Goal: Check status: Check status

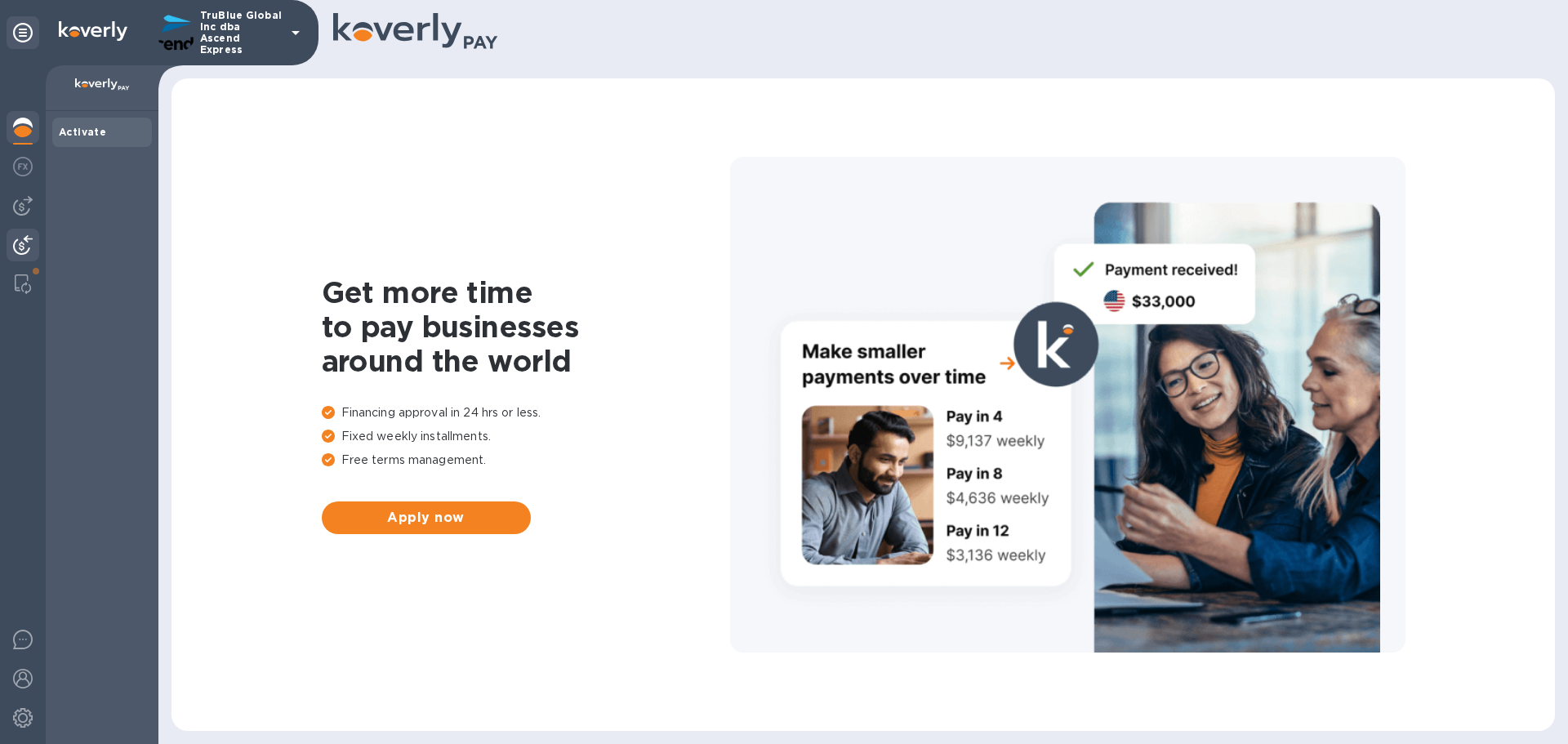
click at [21, 247] on img at bounding box center [23, 245] width 20 height 20
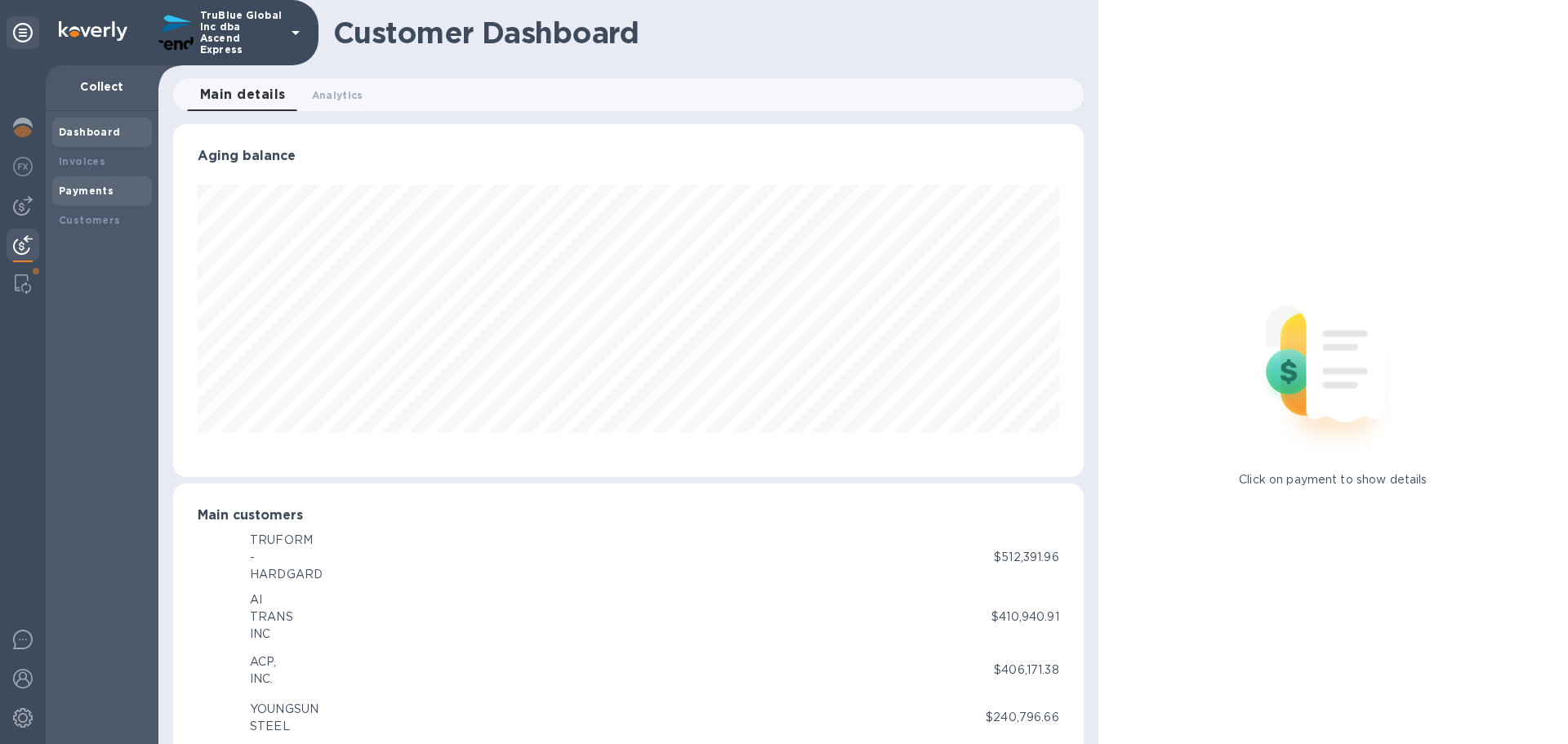
scroll to position [816291, 815749]
click at [84, 189] on b "Payments" at bounding box center [87, 191] width 55 height 12
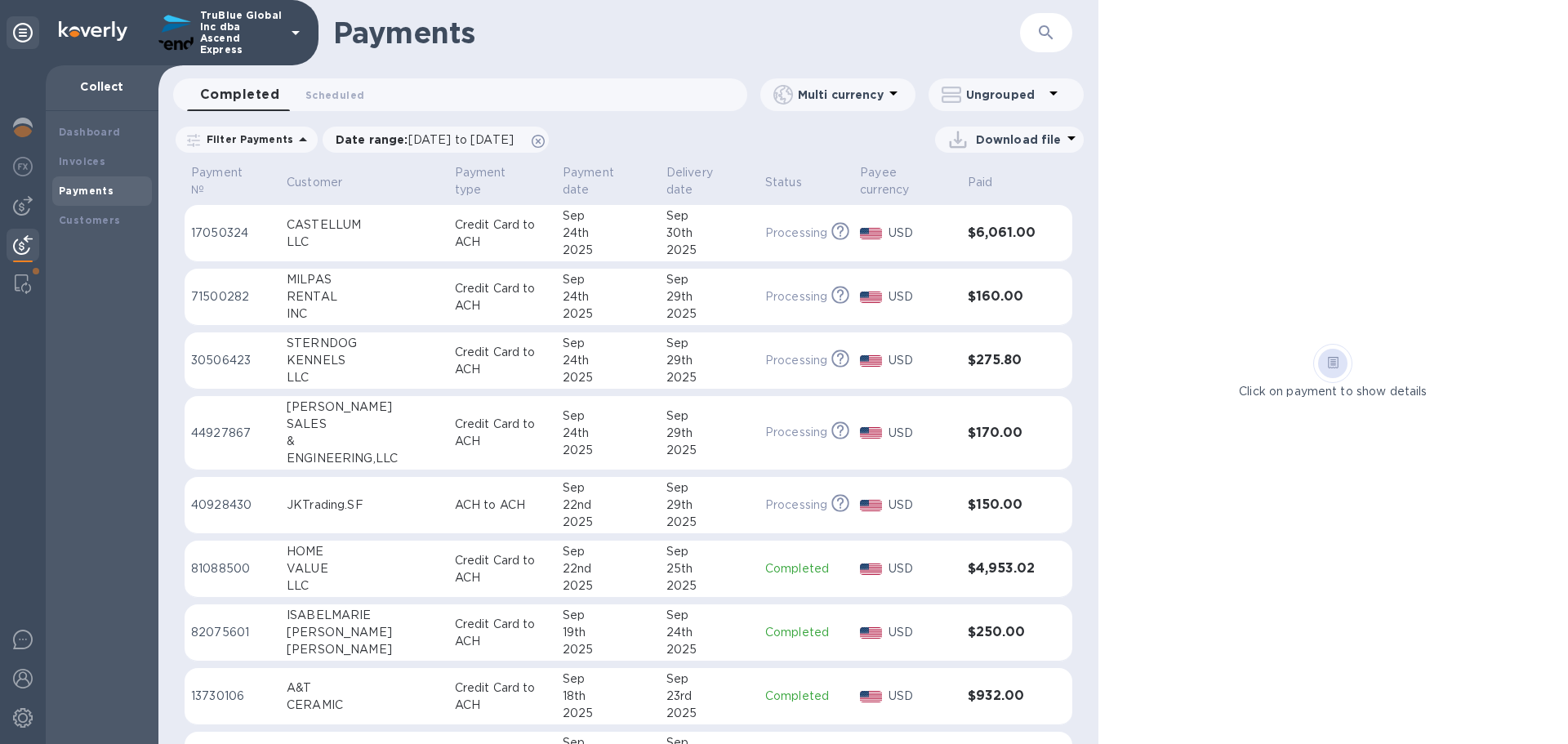
scroll to position [163, 0]
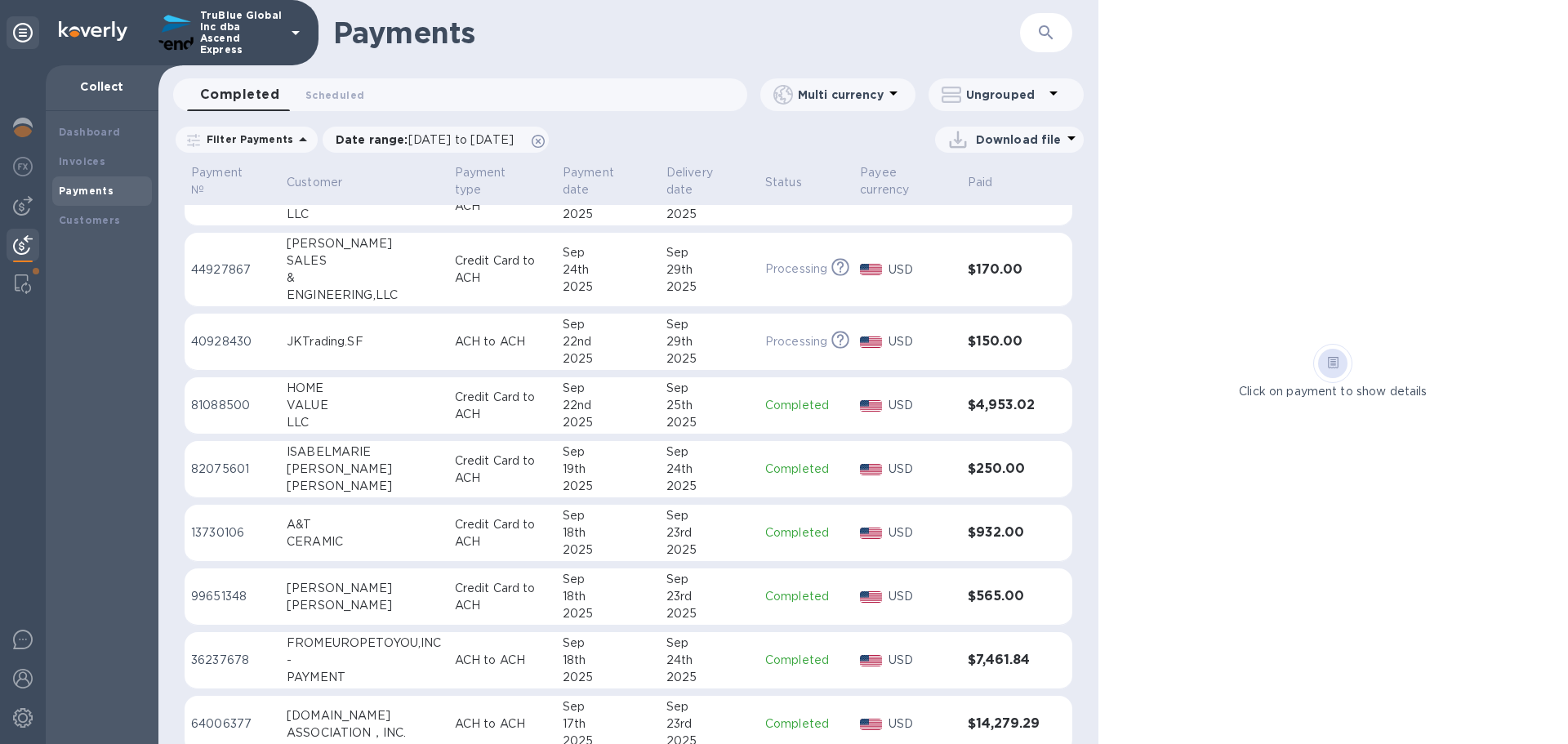
click at [206, 402] on p "81088500" at bounding box center [232, 405] width 82 height 17
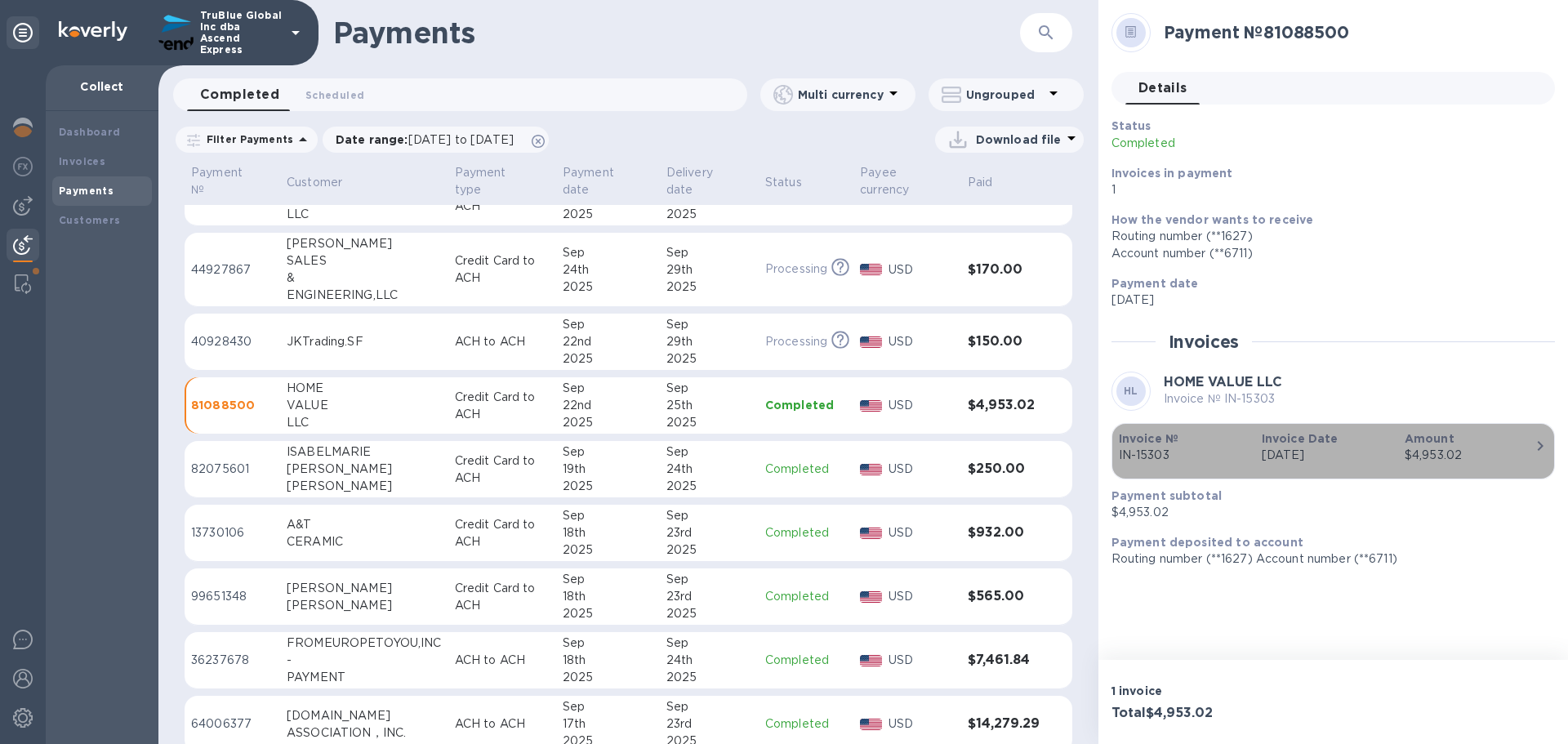
drag, startPoint x: 1172, startPoint y: 458, endPoint x: 1151, endPoint y: 458, distance: 21.0
click at [1151, 458] on p "IN-15303" at bounding box center [1184, 455] width 130 height 17
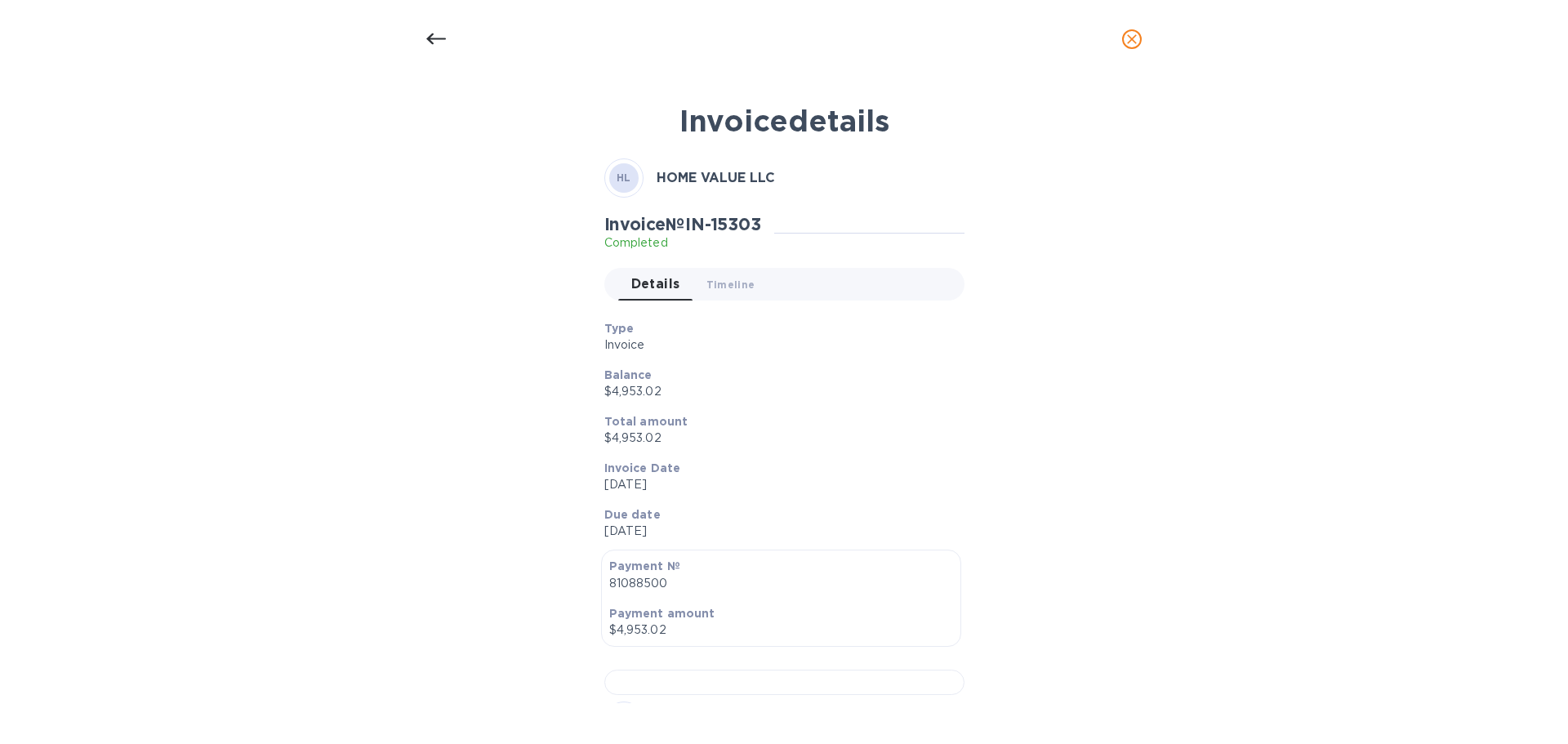
click at [743, 223] on h2 "Invoice № IN-15303" at bounding box center [682, 224] width 157 height 21
copy h2 "15303"
